Goal: Find specific page/section: Find specific page/section

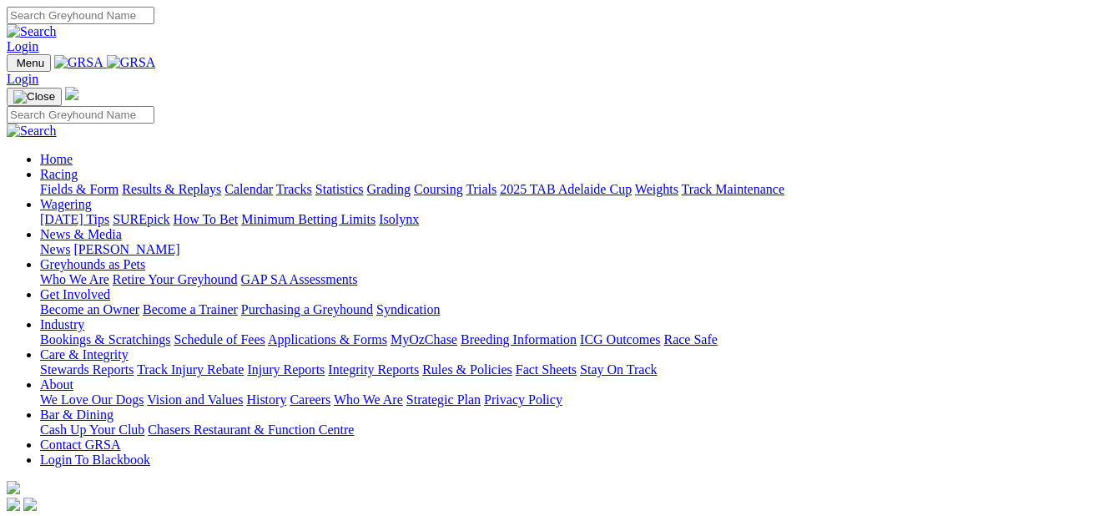
click at [68, 182] on link "Fields & Form" at bounding box center [79, 189] width 78 height 14
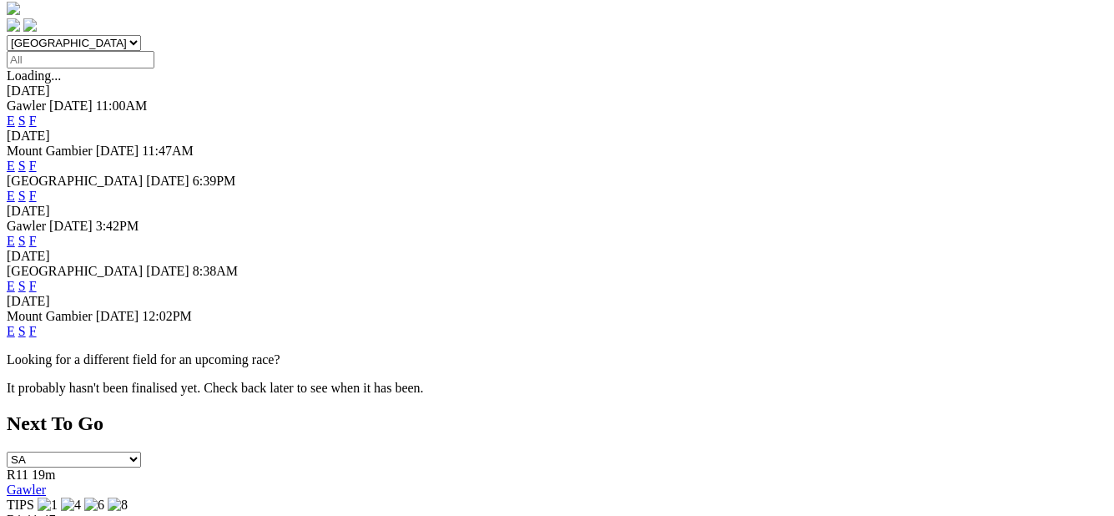
scroll to position [541, 0]
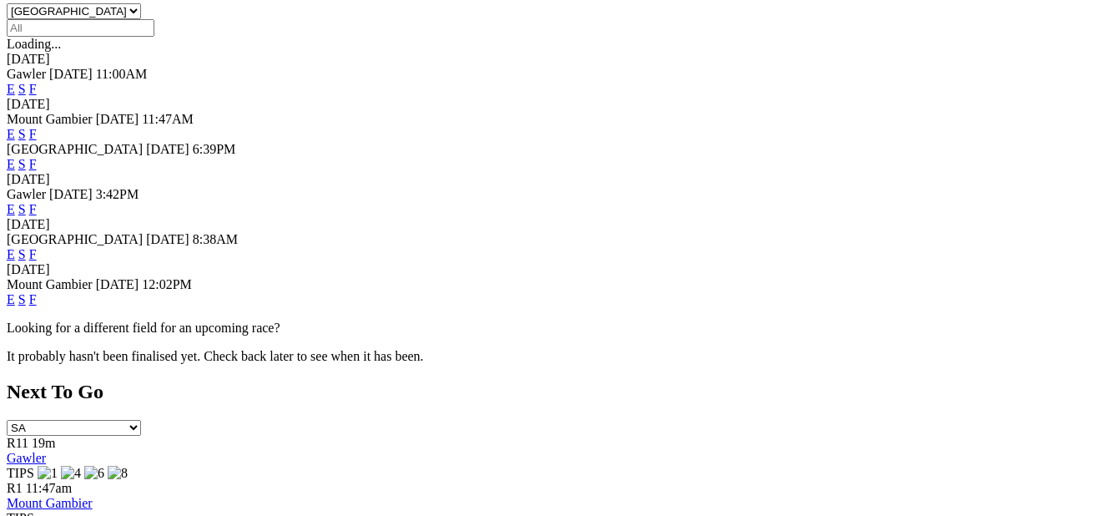
click at [37, 292] on link "F" at bounding box center [33, 299] width 8 height 14
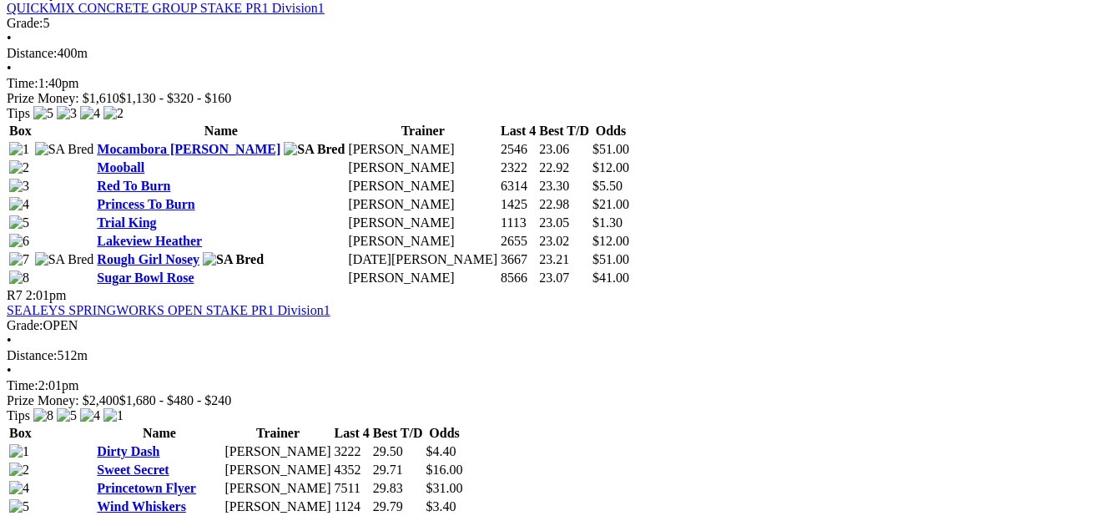
scroll to position [2420, 0]
